Goal: Book appointment/travel/reservation

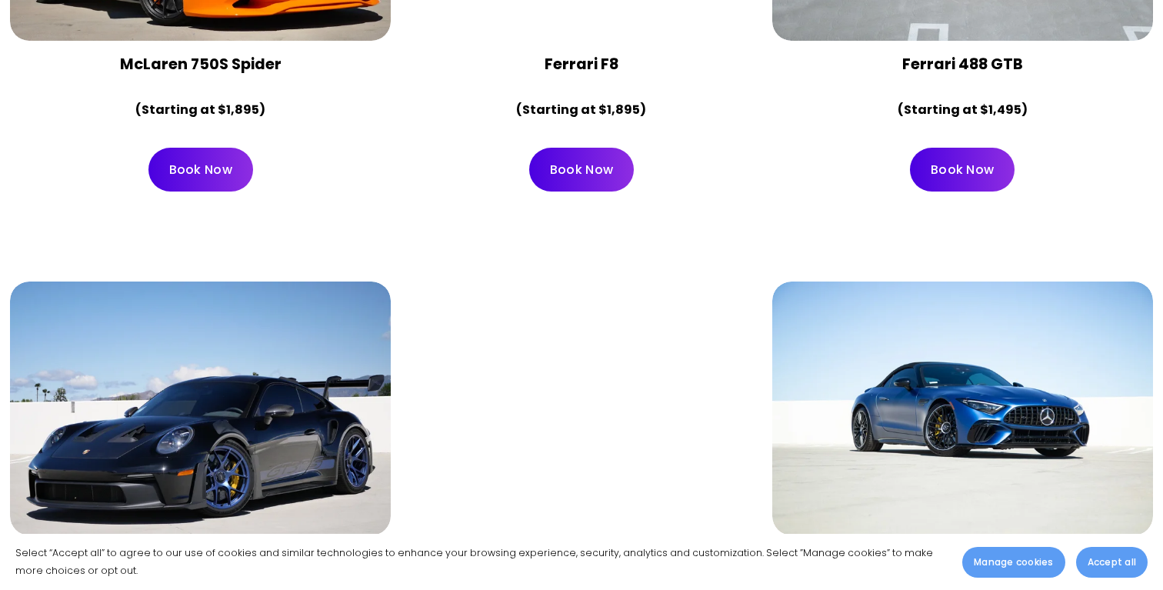
scroll to position [2730, 0]
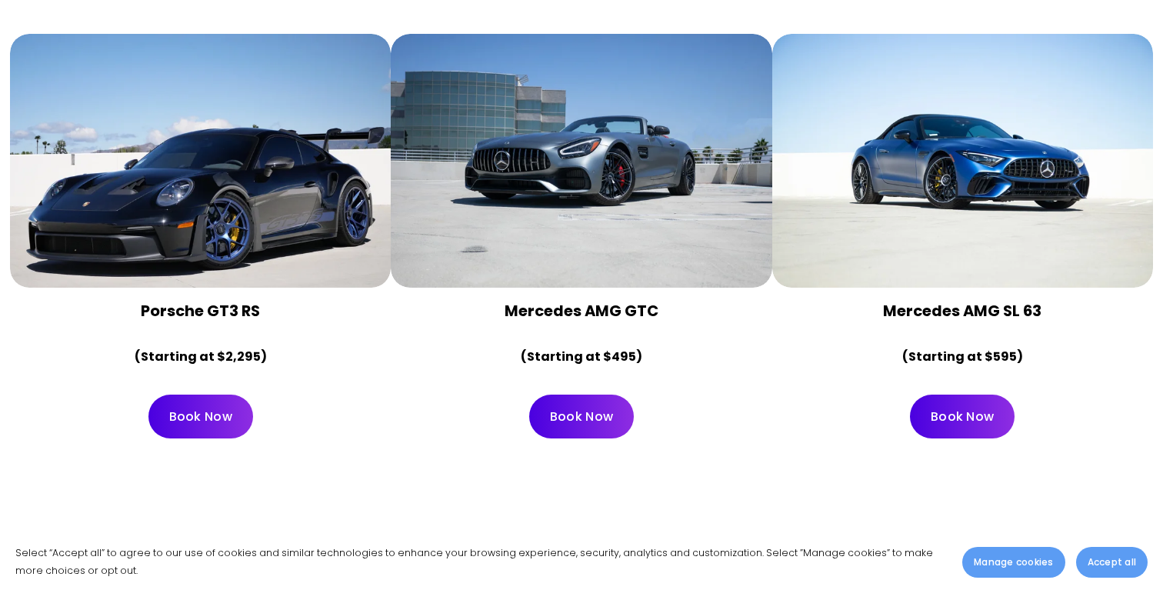
click at [642, 139] on div at bounding box center [581, 161] width 381 height 254
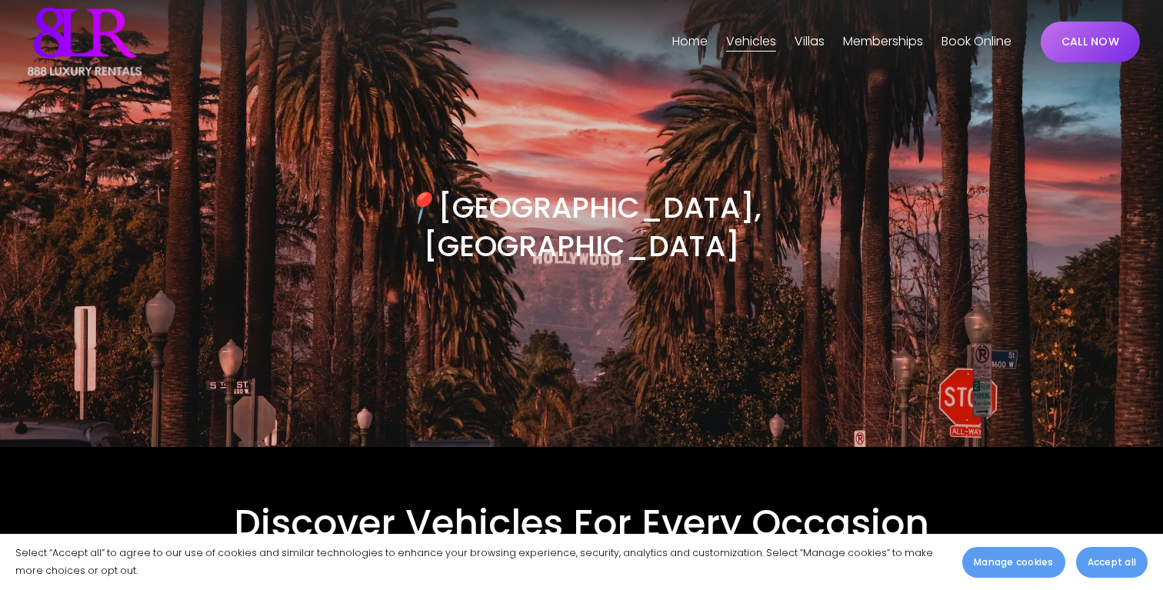
scroll to position [0, 0]
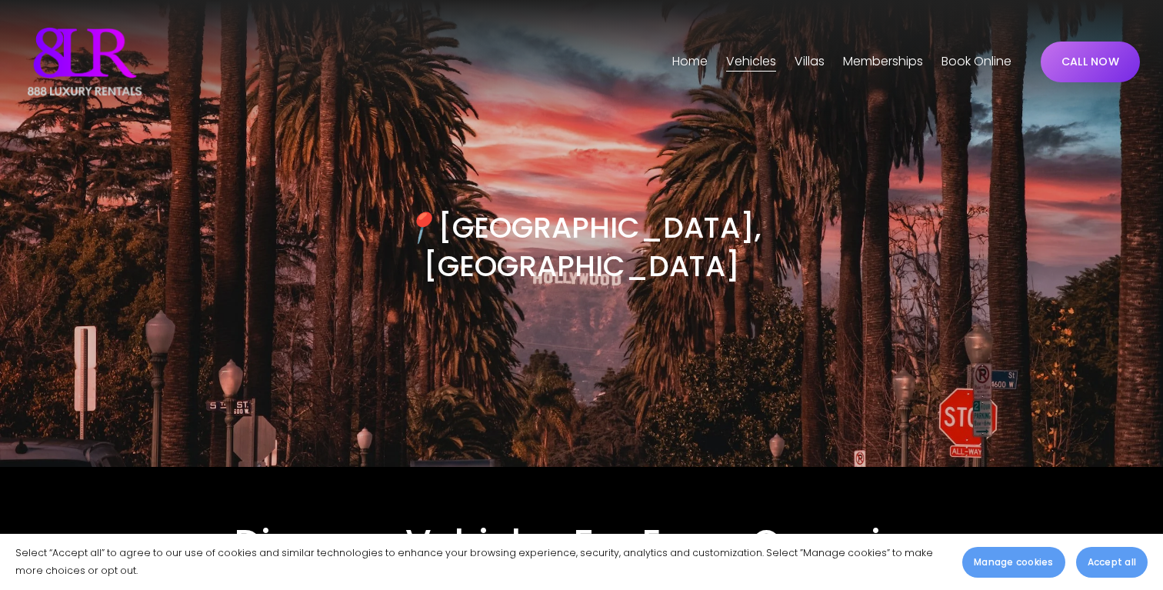
click at [0, 0] on span "[GEOGRAPHIC_DATA]" at bounding box center [0, 0] width 0 height 0
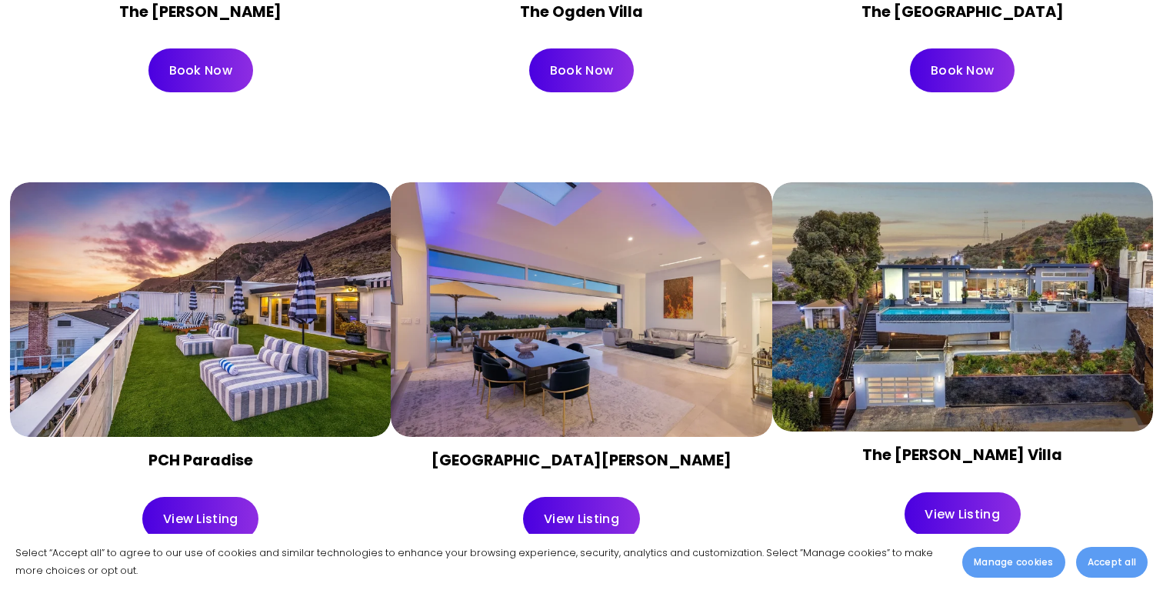
scroll to position [1053, 0]
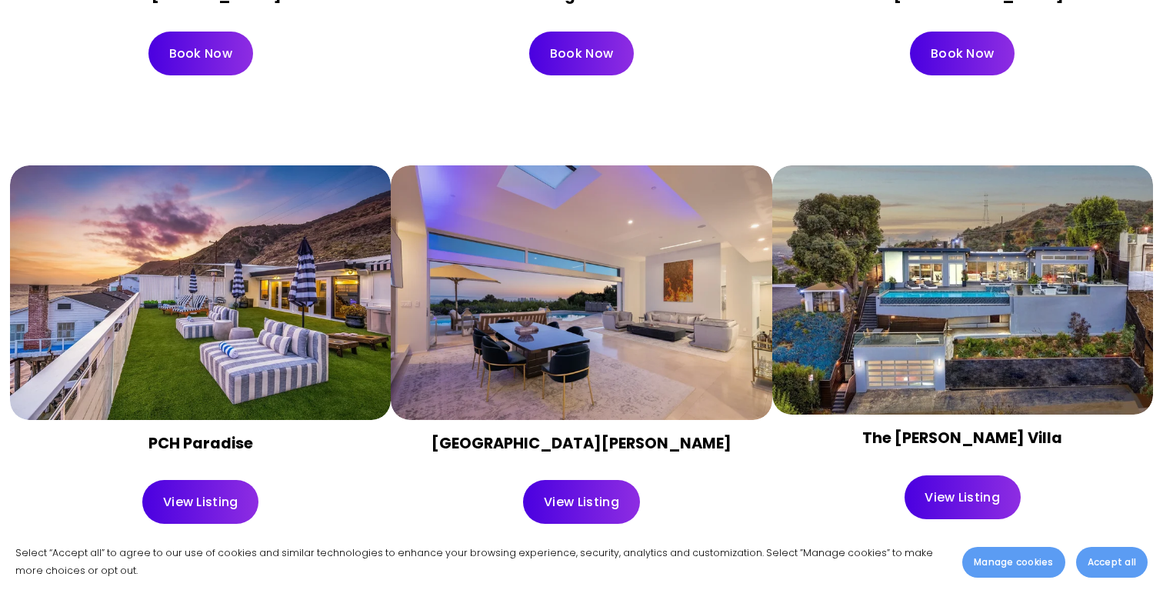
click at [558, 503] on link "View Listing" at bounding box center [581, 502] width 116 height 44
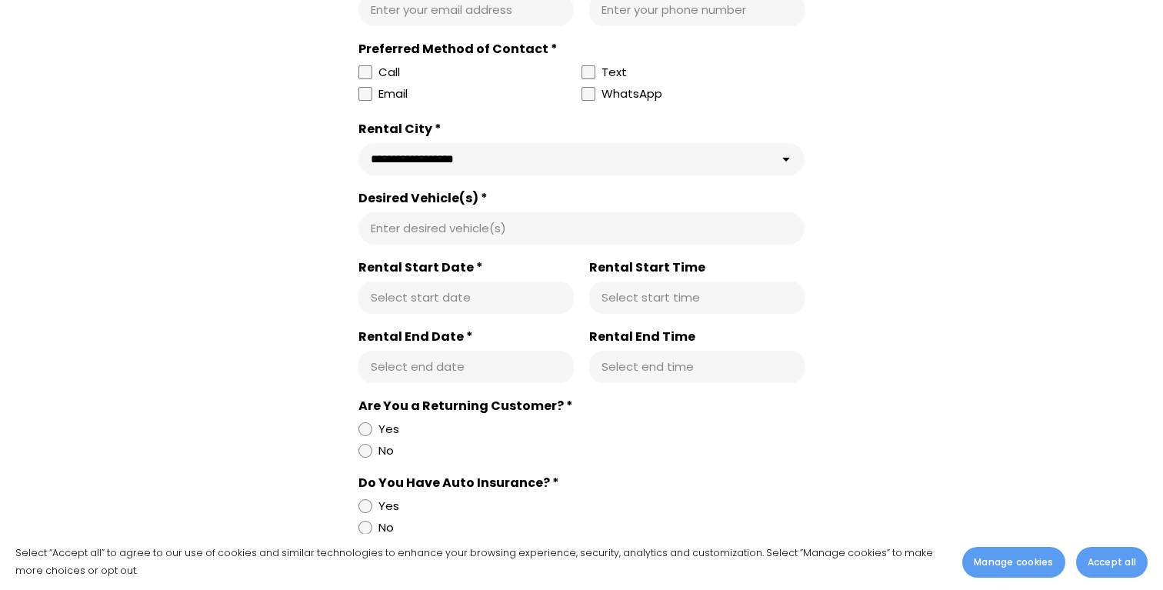
scroll to position [3170, 0]
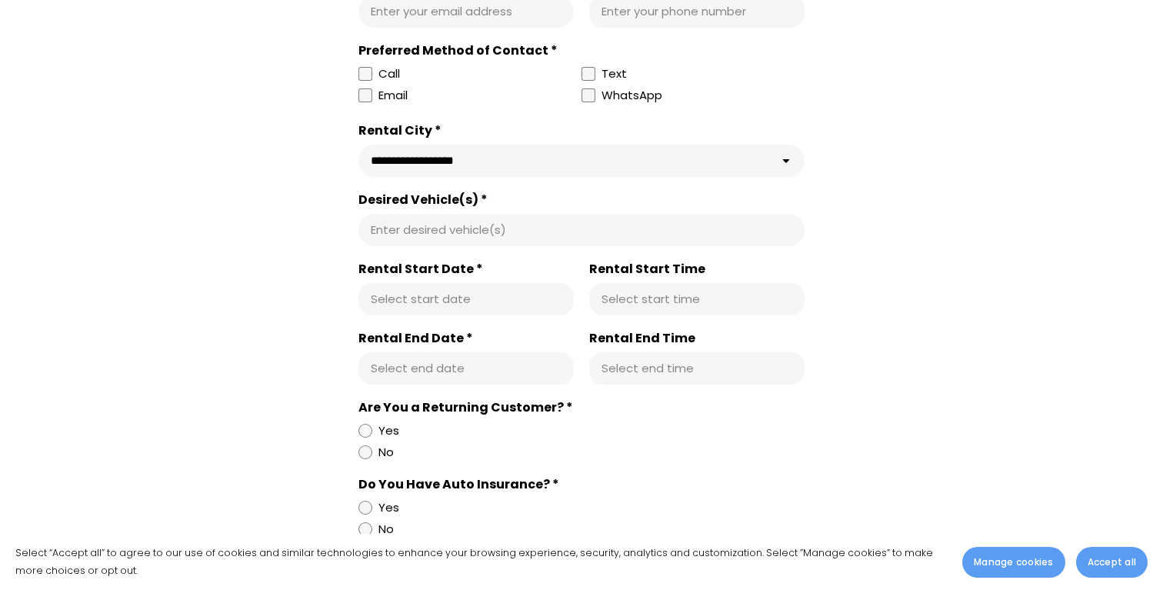
click at [520, 235] on input "Desired Vehicle(s) *" at bounding box center [581, 229] width 421 height 15
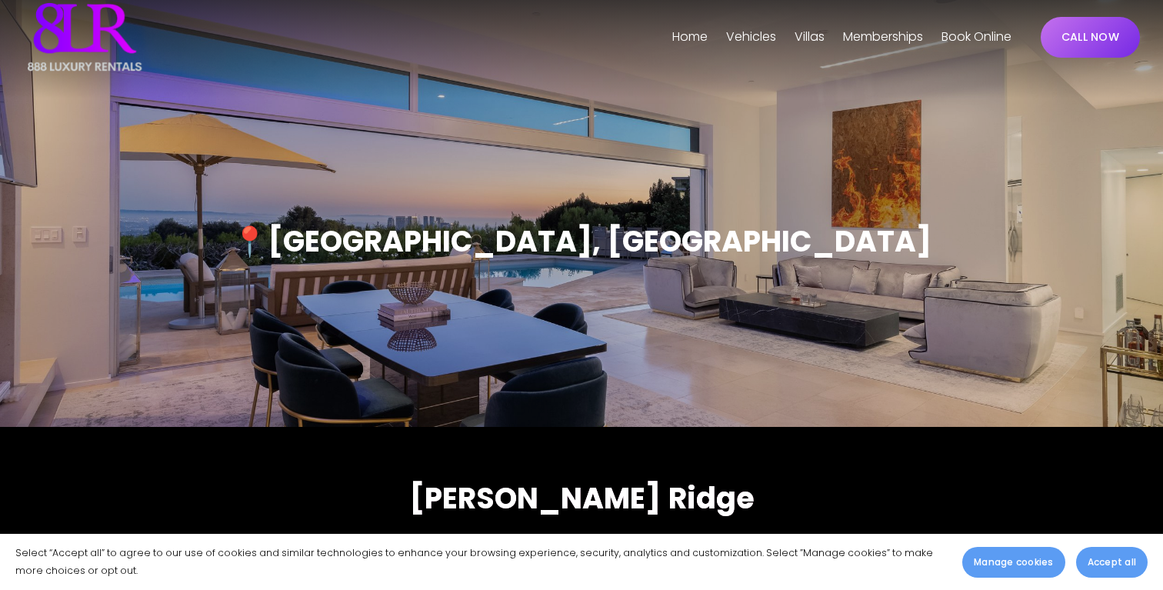
scroll to position [0, 0]
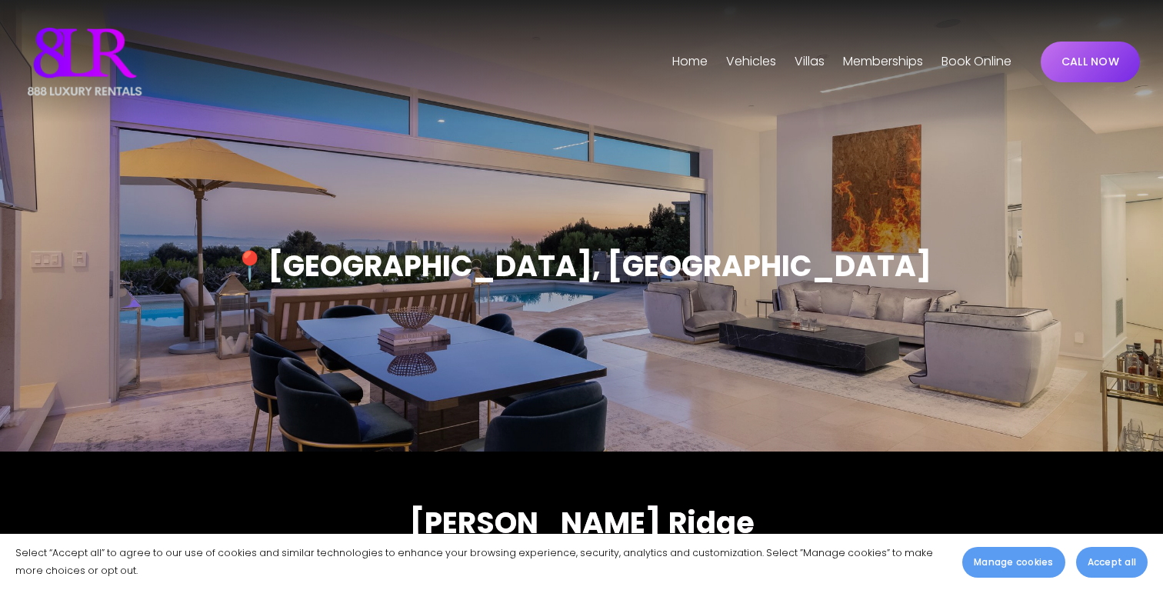
click at [956, 56] on link "Book Online" at bounding box center [976, 61] width 70 height 25
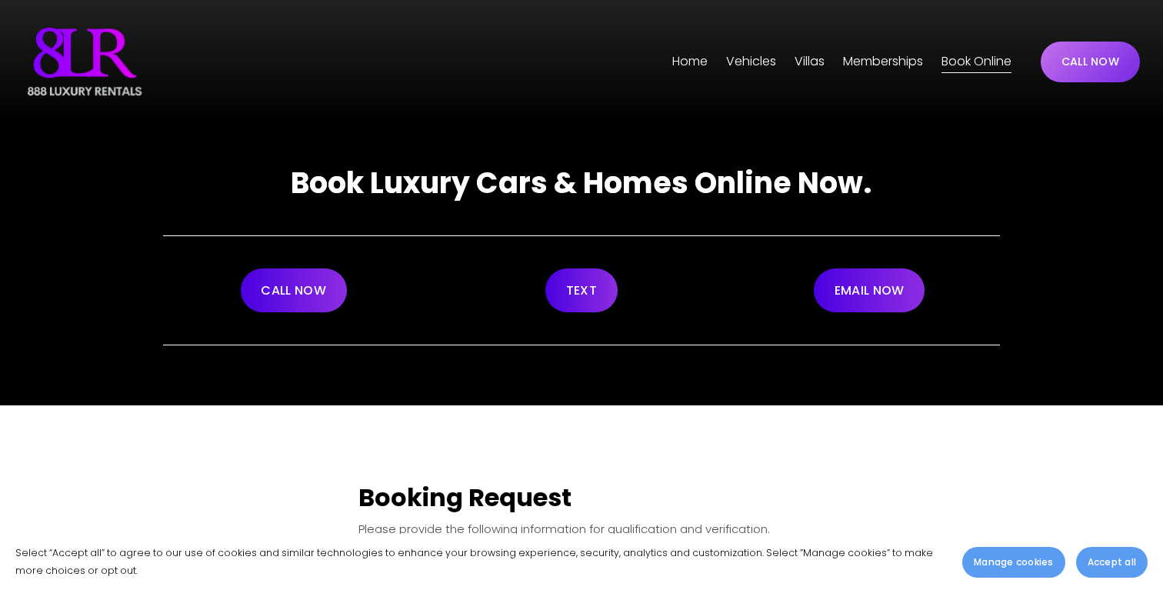
click at [69, 74] on img at bounding box center [84, 61] width 123 height 77
